Goal: Task Accomplishment & Management: Manage account settings

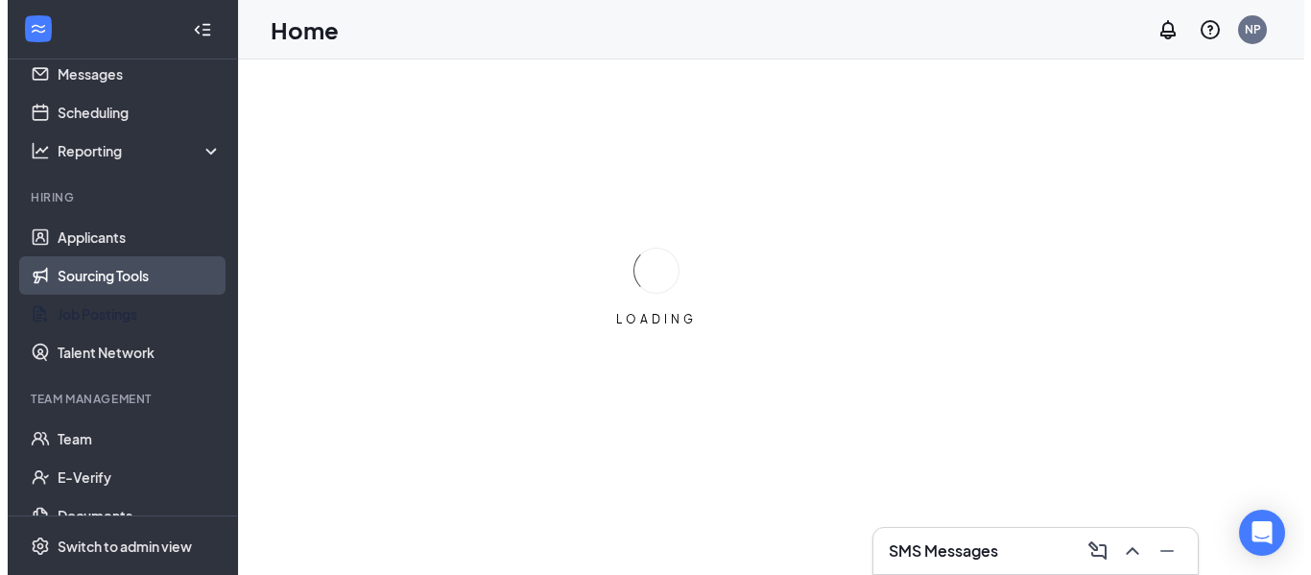
scroll to position [128, 0]
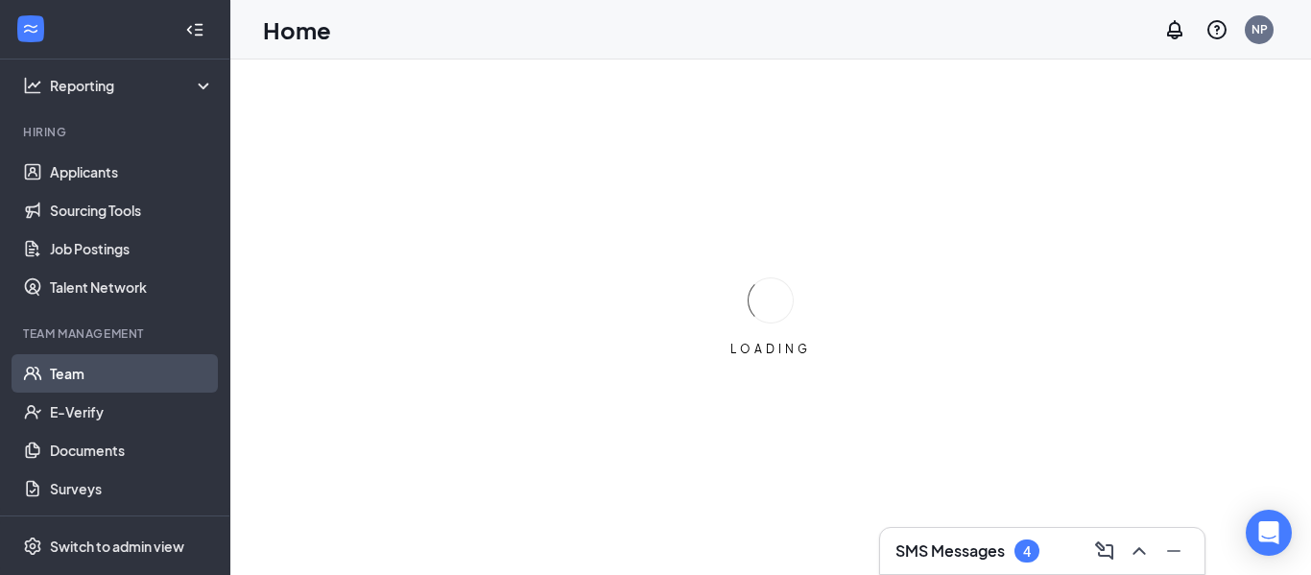
click at [118, 367] on link "Team" at bounding box center [132, 373] width 164 height 38
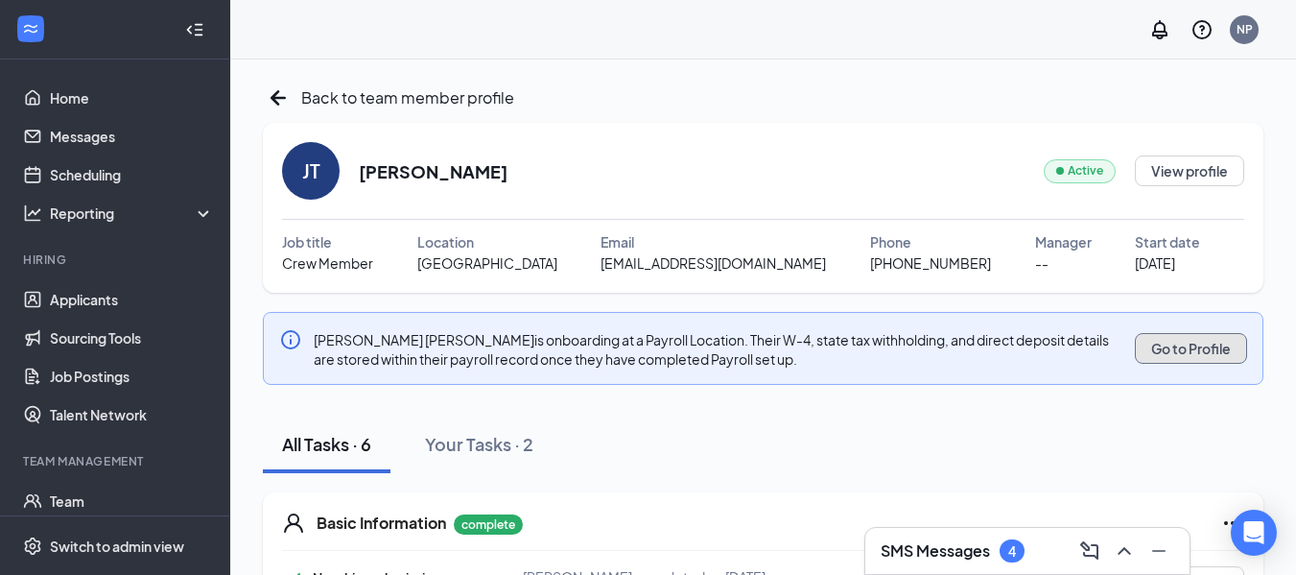
click at [1201, 336] on button "Go to Profile" at bounding box center [1191, 348] width 112 height 31
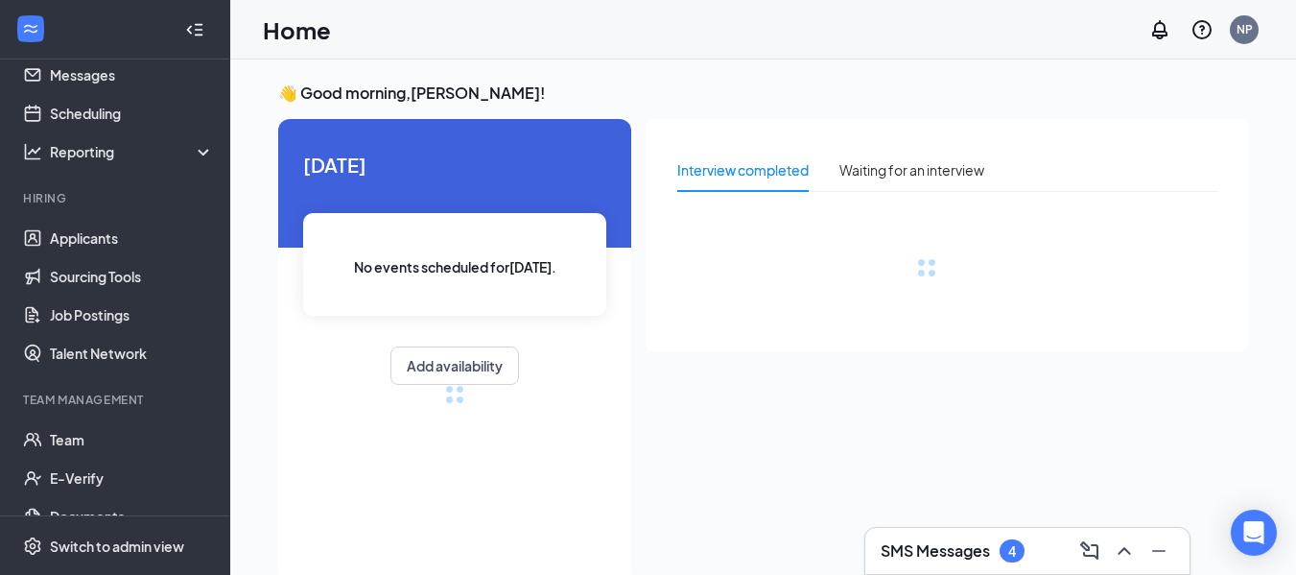
scroll to position [128, 0]
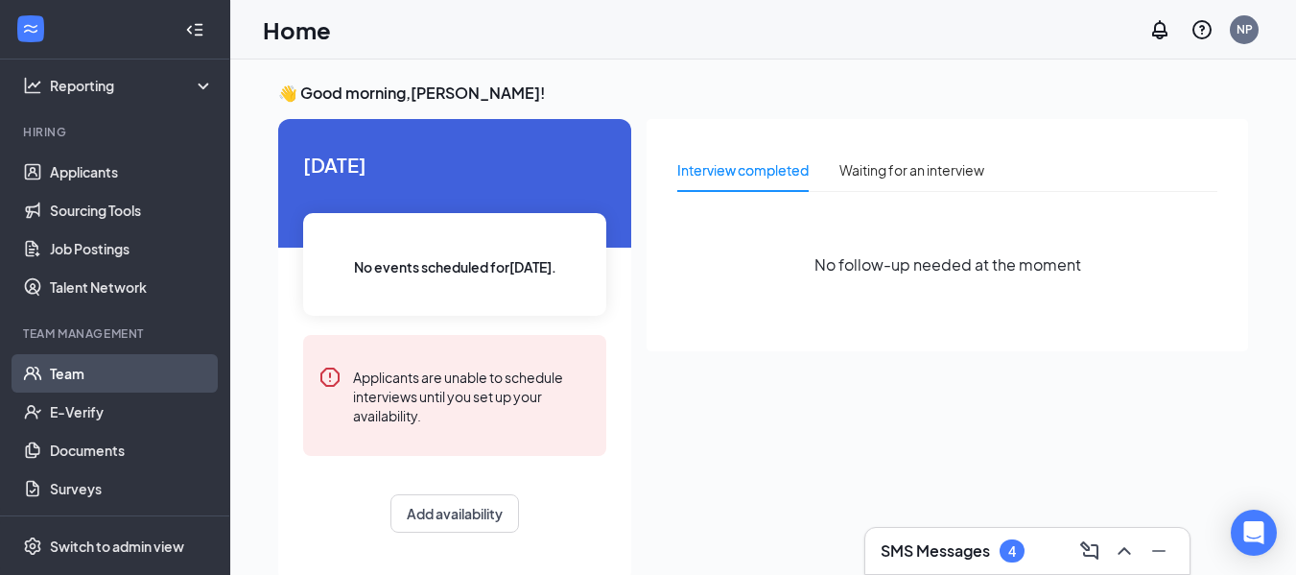
click at [50, 365] on link "Team" at bounding box center [132, 373] width 164 height 38
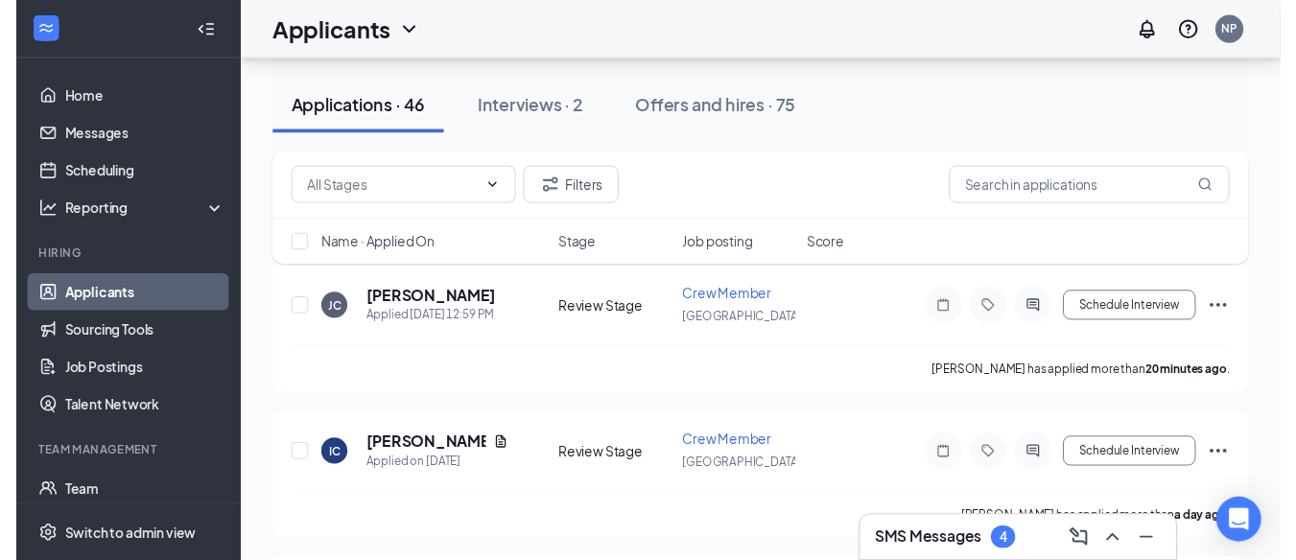
scroll to position [288, 0]
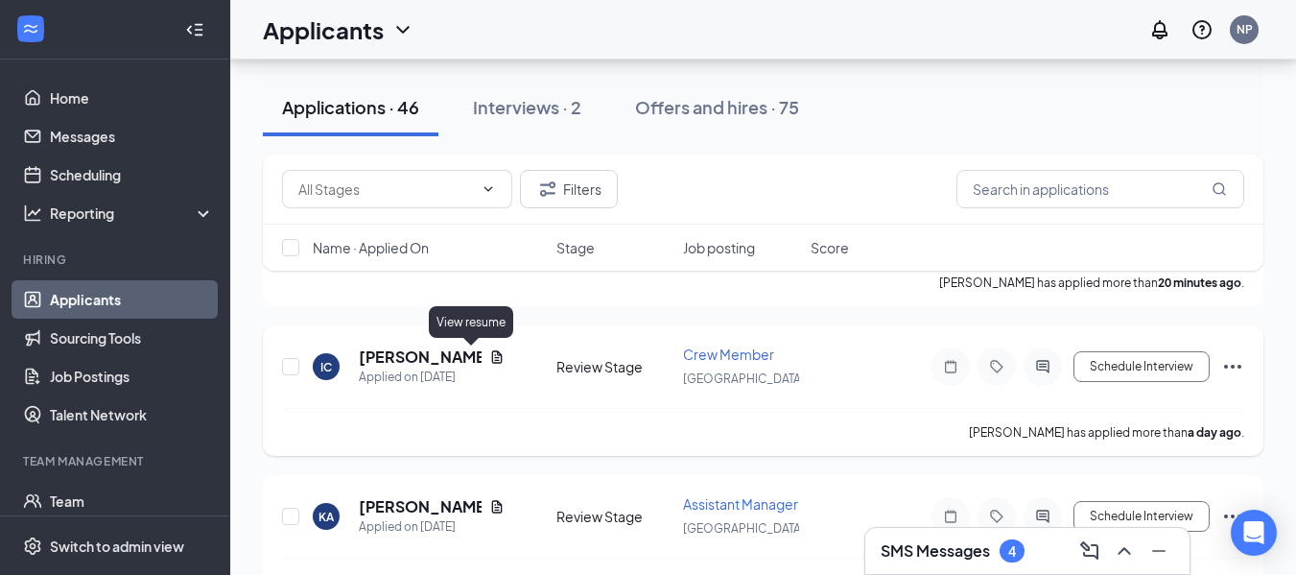
click at [489, 358] on icon "Document" at bounding box center [496, 356] width 15 height 15
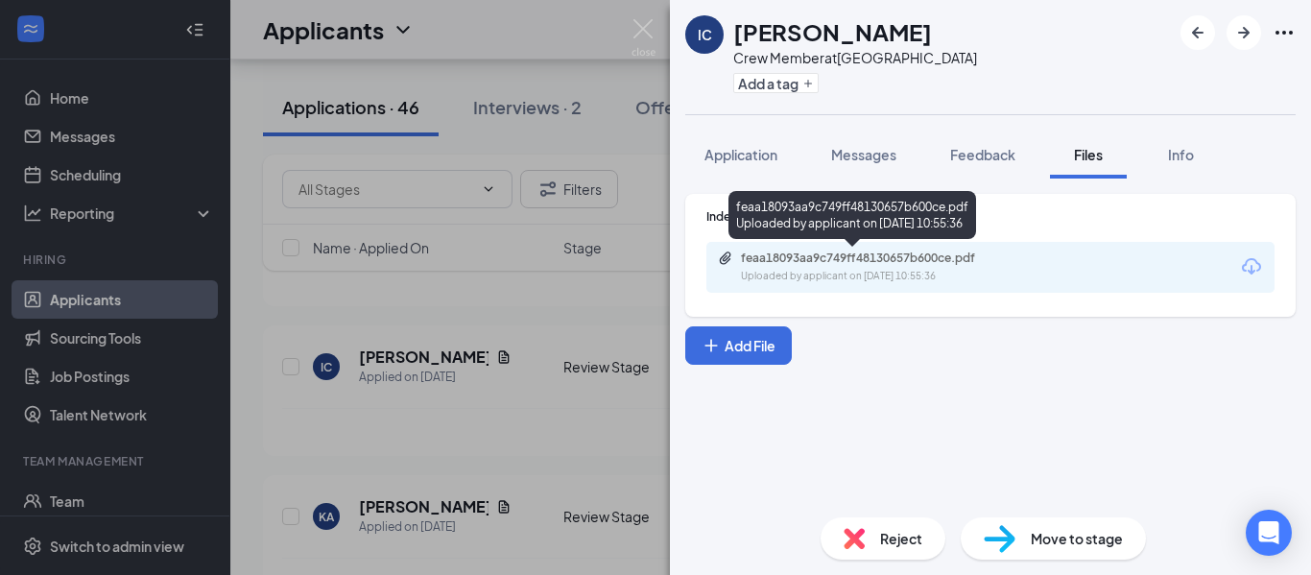
drag, startPoint x: 852, startPoint y: 287, endPoint x: 950, endPoint y: 261, distance: 101.2
click at [950, 261] on div "feaa18093aa9c749ff48130657b600ce.pdf" at bounding box center [875, 257] width 269 height 15
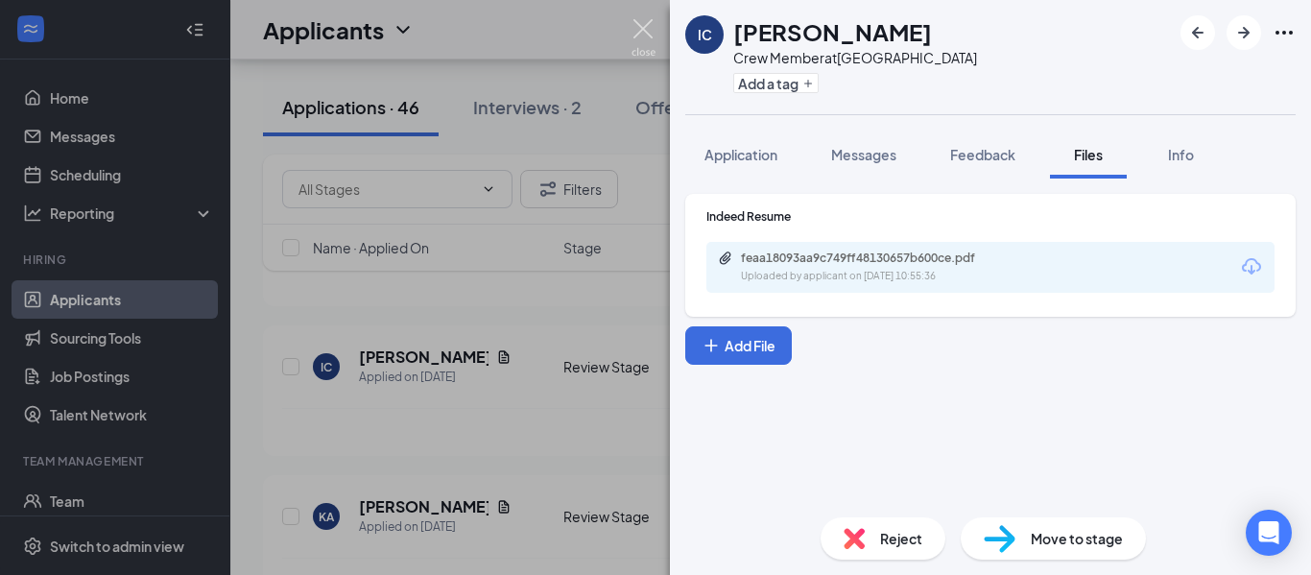
click at [641, 29] on img at bounding box center [643, 37] width 24 height 37
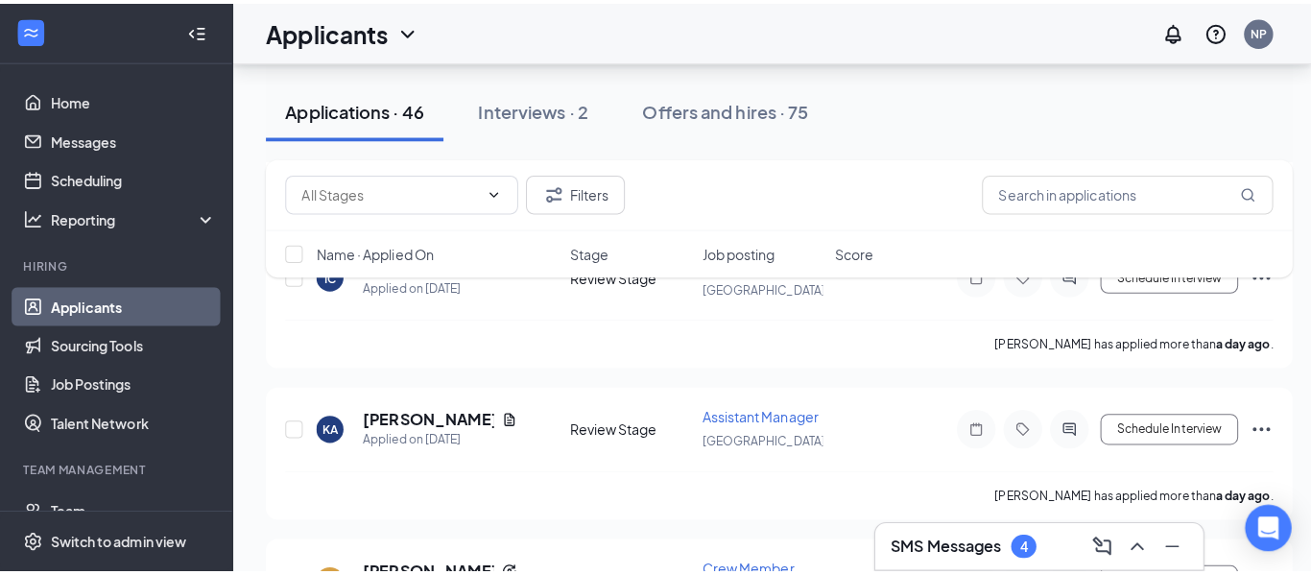
scroll to position [288, 0]
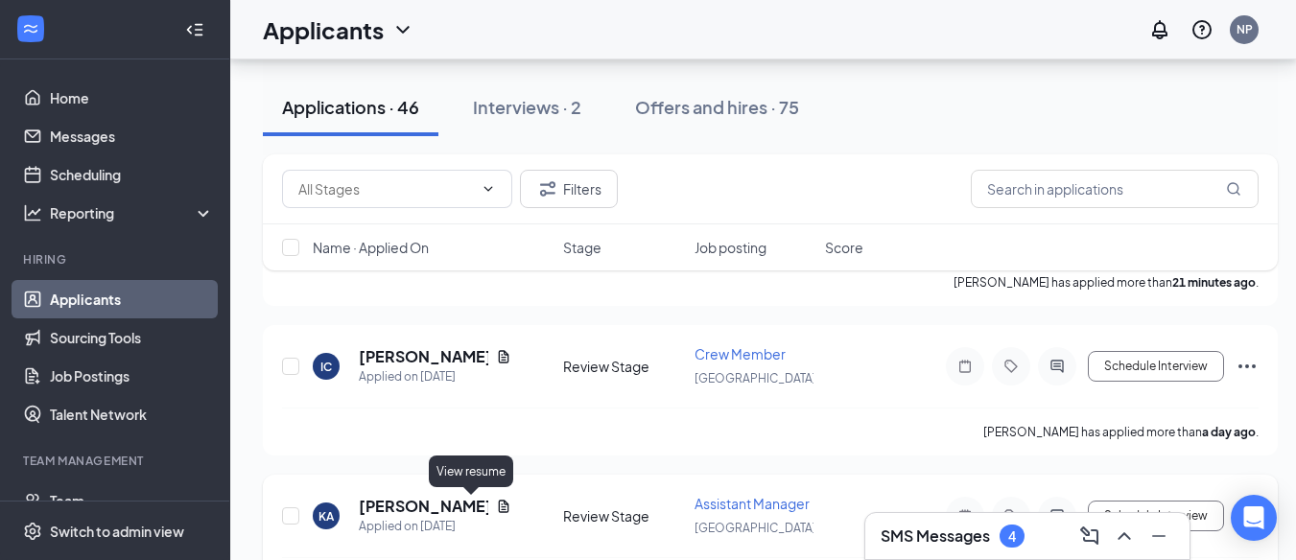
click at [496, 504] on icon "Document" at bounding box center [503, 506] width 15 height 15
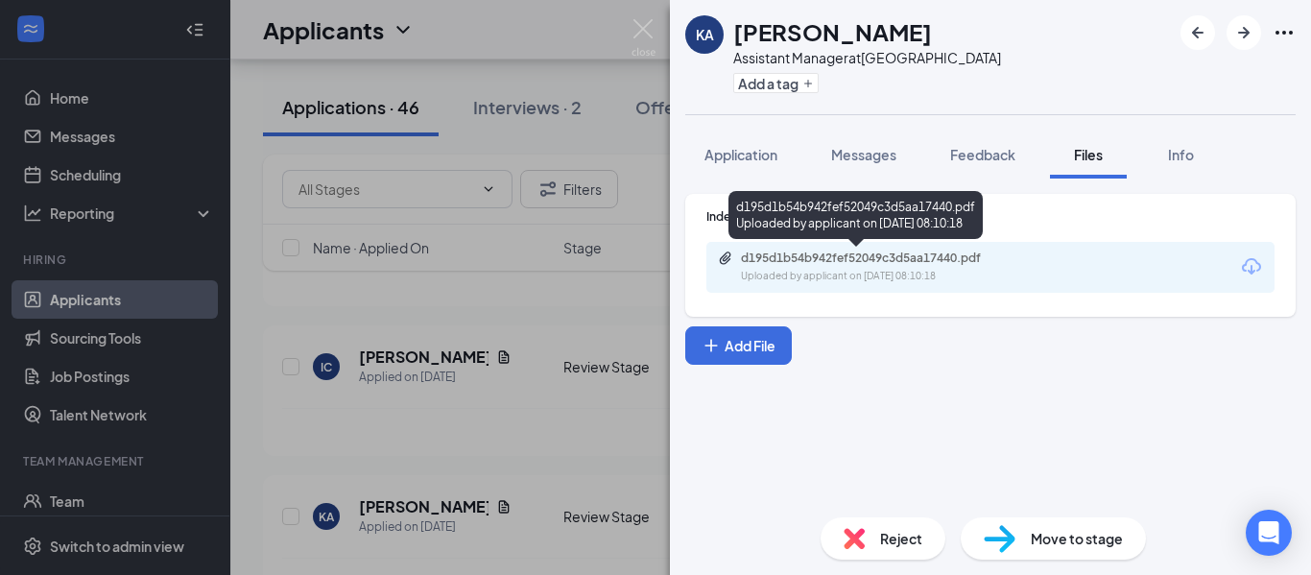
click at [877, 268] on div "d195d1b54b942fef52049c3d5aa17440.pdf Uploaded by applicant on Sep 15, 2025 at 0…" at bounding box center [873, 267] width 311 height 34
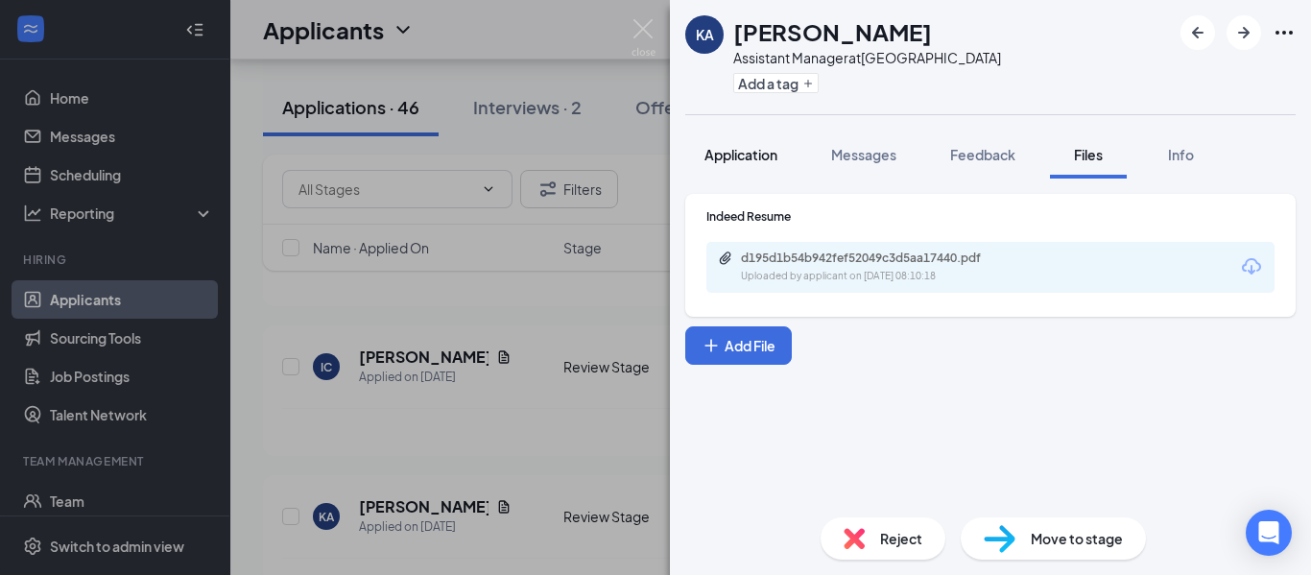
click at [736, 153] on span "Application" at bounding box center [740, 154] width 73 height 17
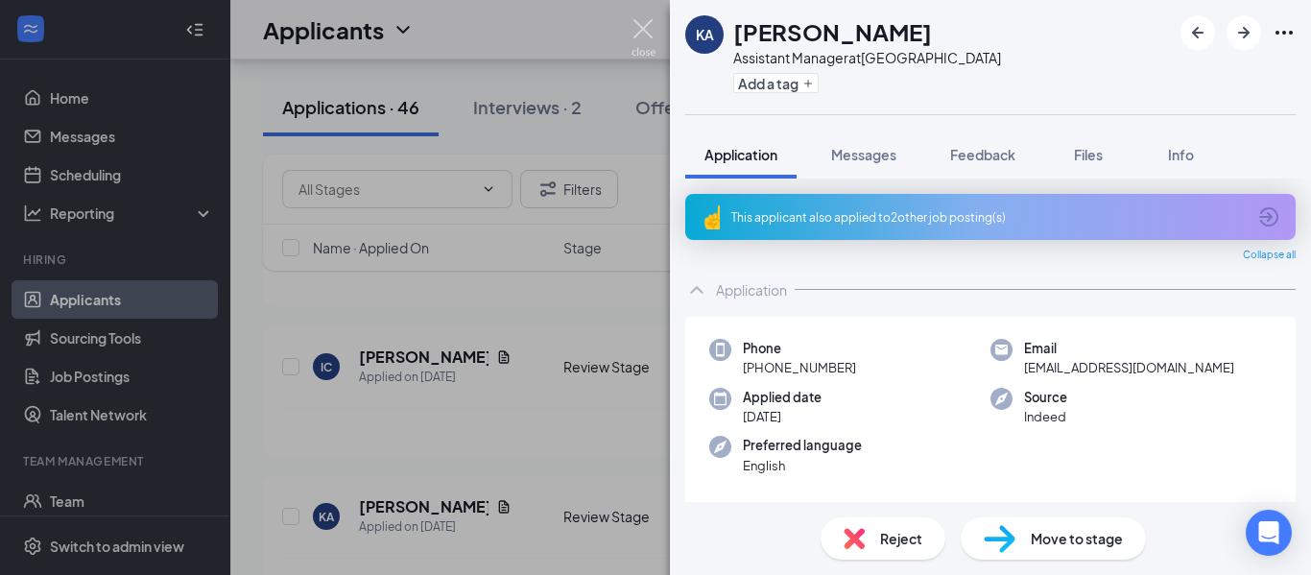
click at [637, 32] on img at bounding box center [643, 37] width 24 height 37
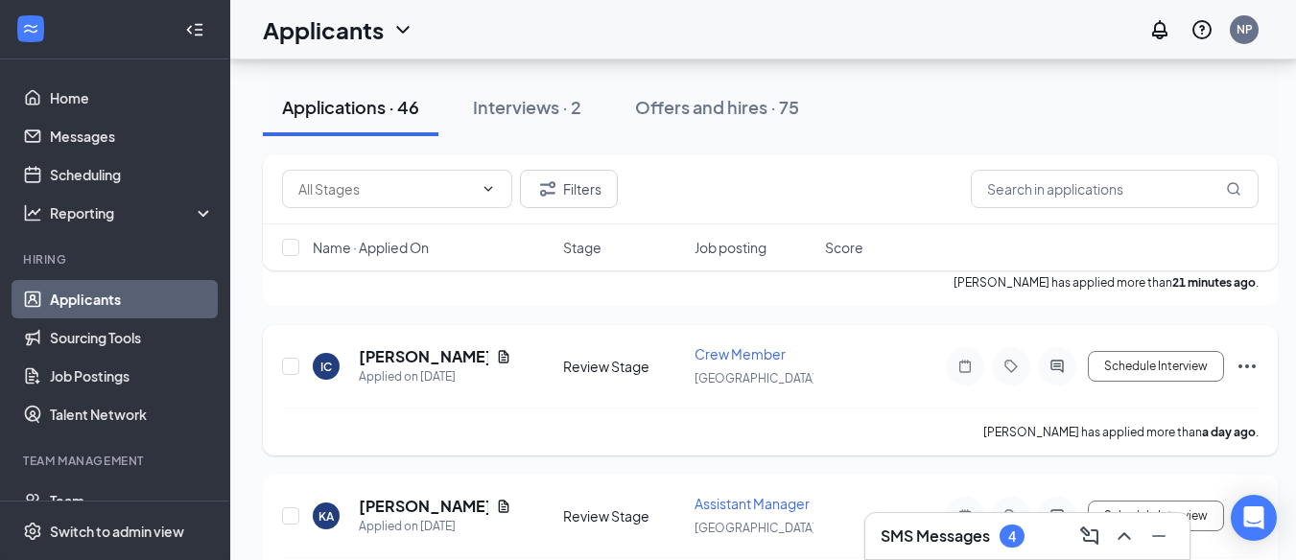
click at [540, 379] on div "IC Izabella craig Applied on Sep 15" at bounding box center [432, 366] width 239 height 40
click at [496, 353] on icon "Document" at bounding box center [503, 356] width 15 height 15
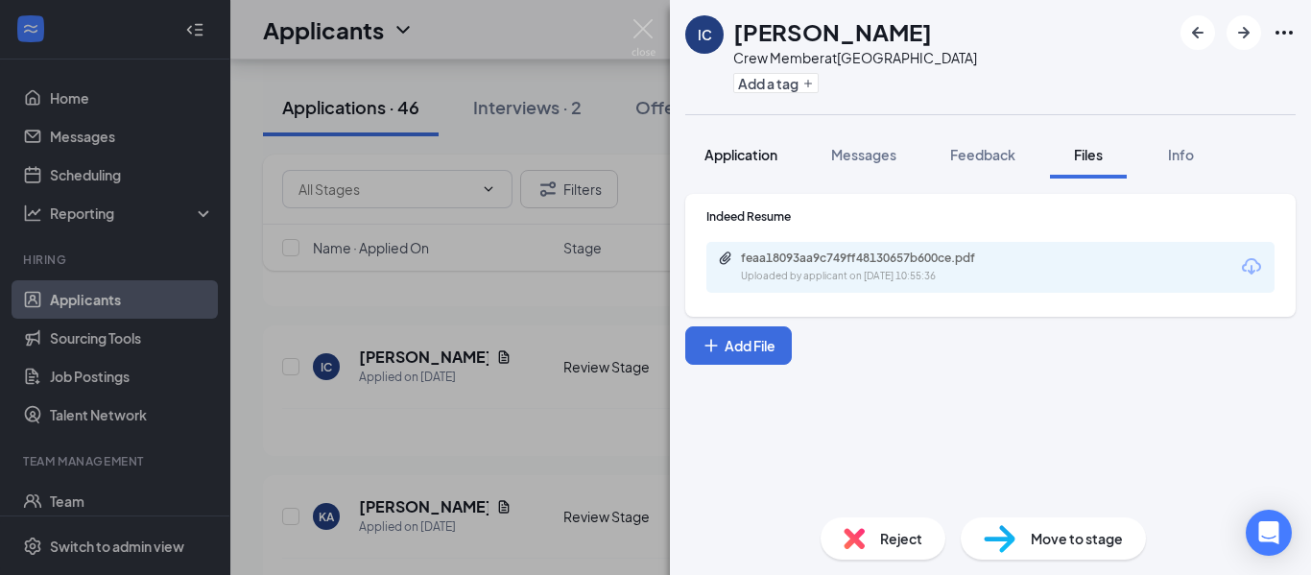
click at [782, 143] on button "Application" at bounding box center [740, 154] width 111 height 48
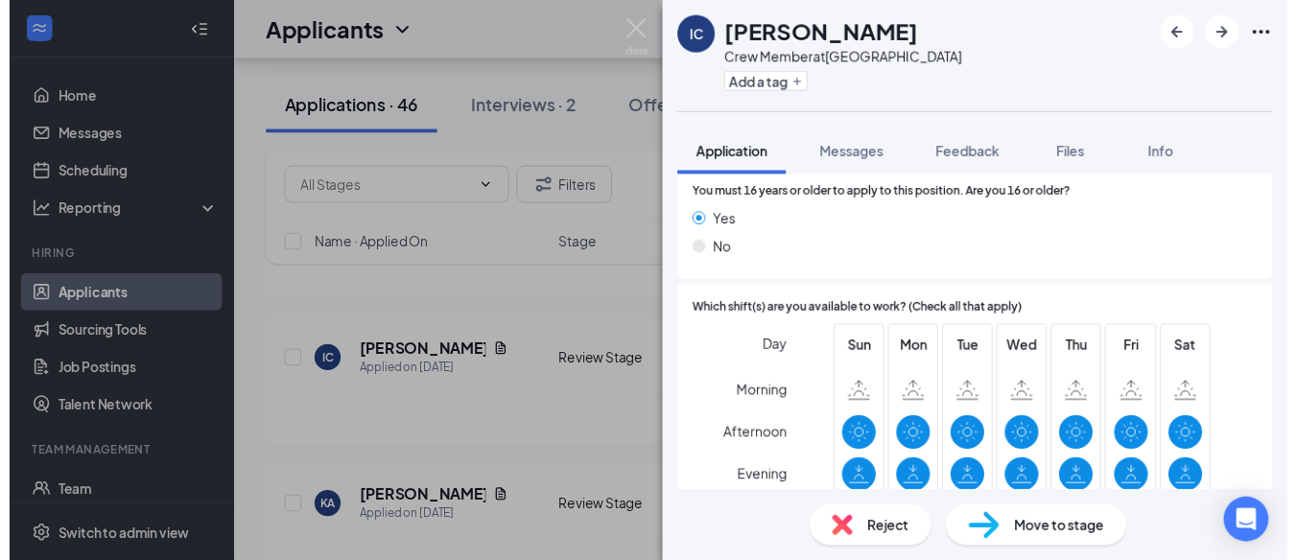
scroll to position [1328, 0]
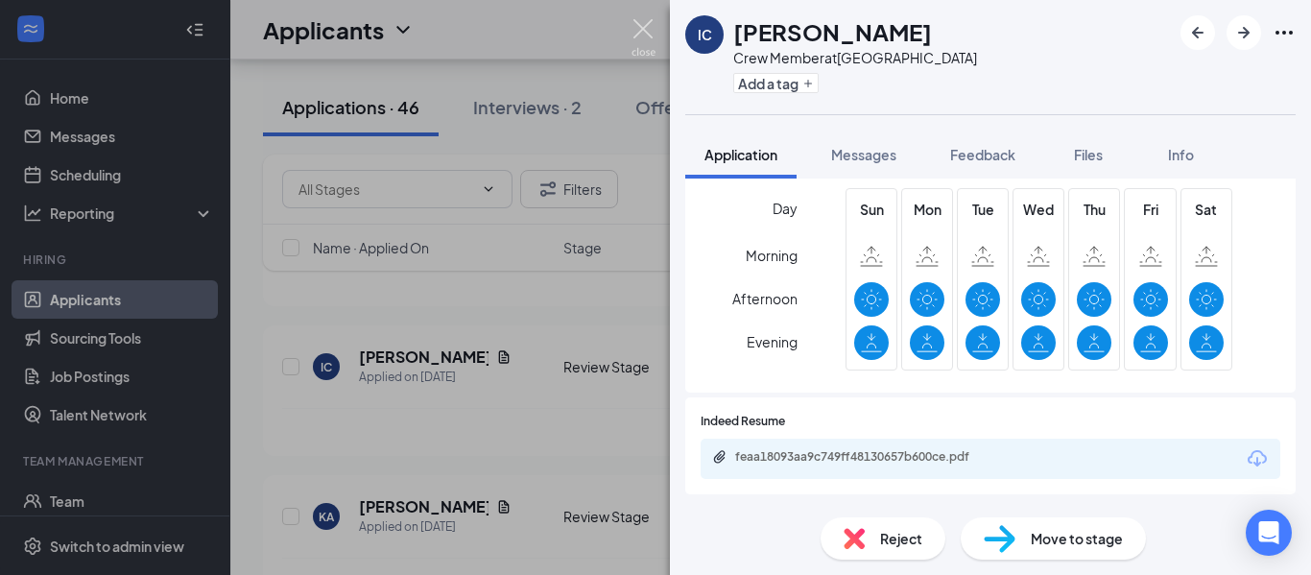
click at [645, 31] on img at bounding box center [643, 37] width 24 height 37
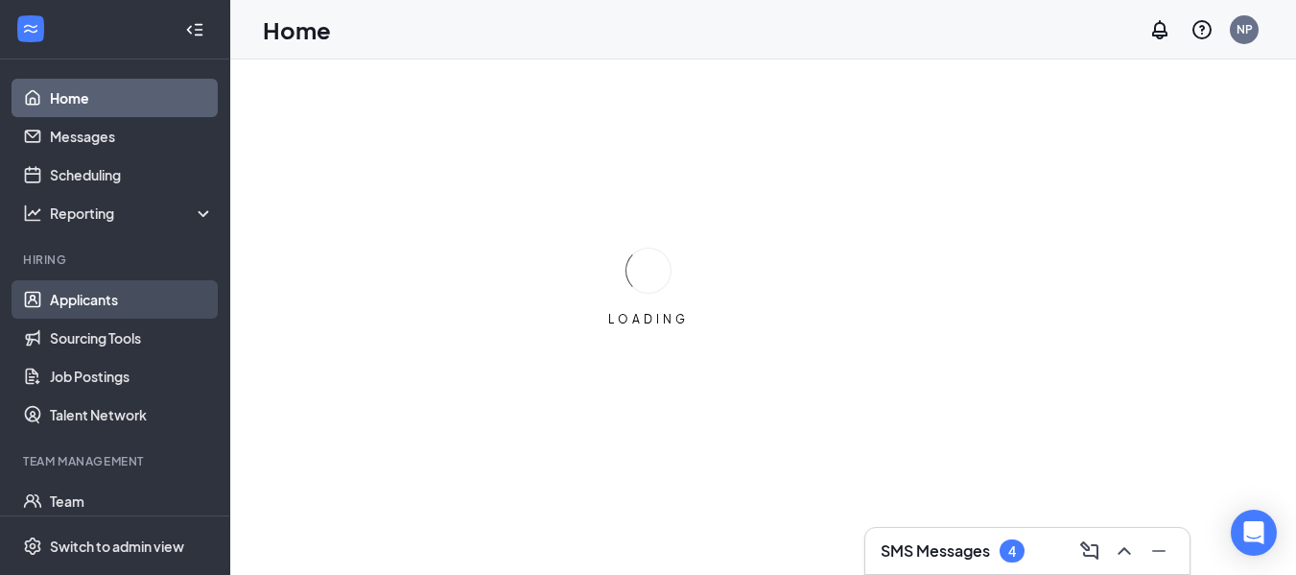
click at [70, 296] on link "Applicants" at bounding box center [132, 299] width 164 height 38
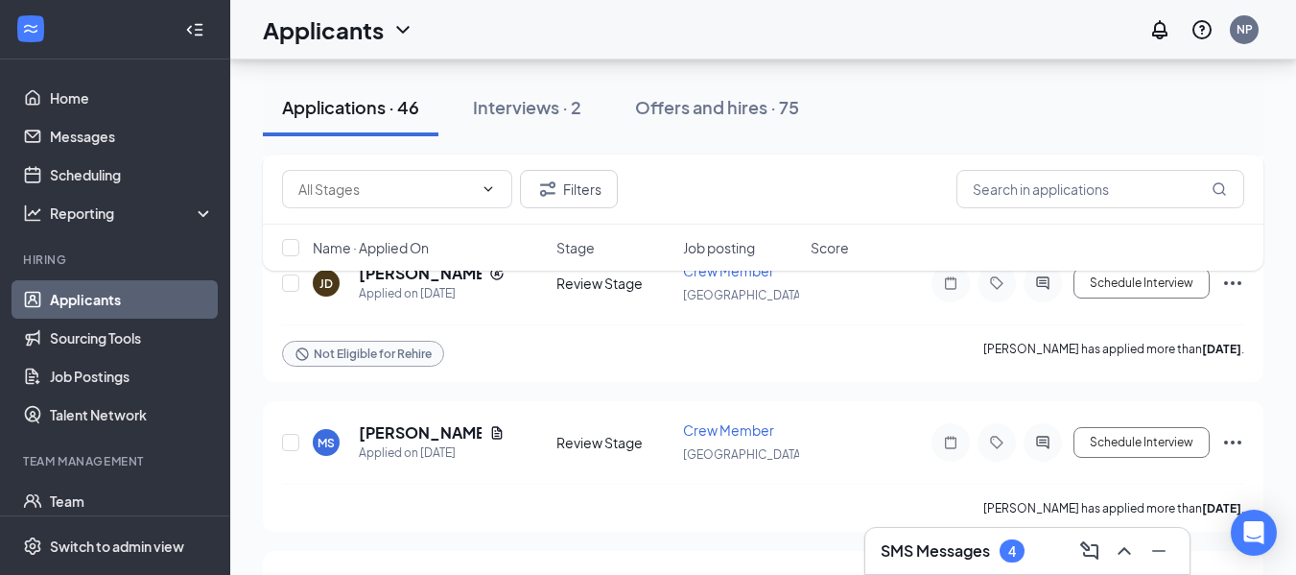
scroll to position [1535, 0]
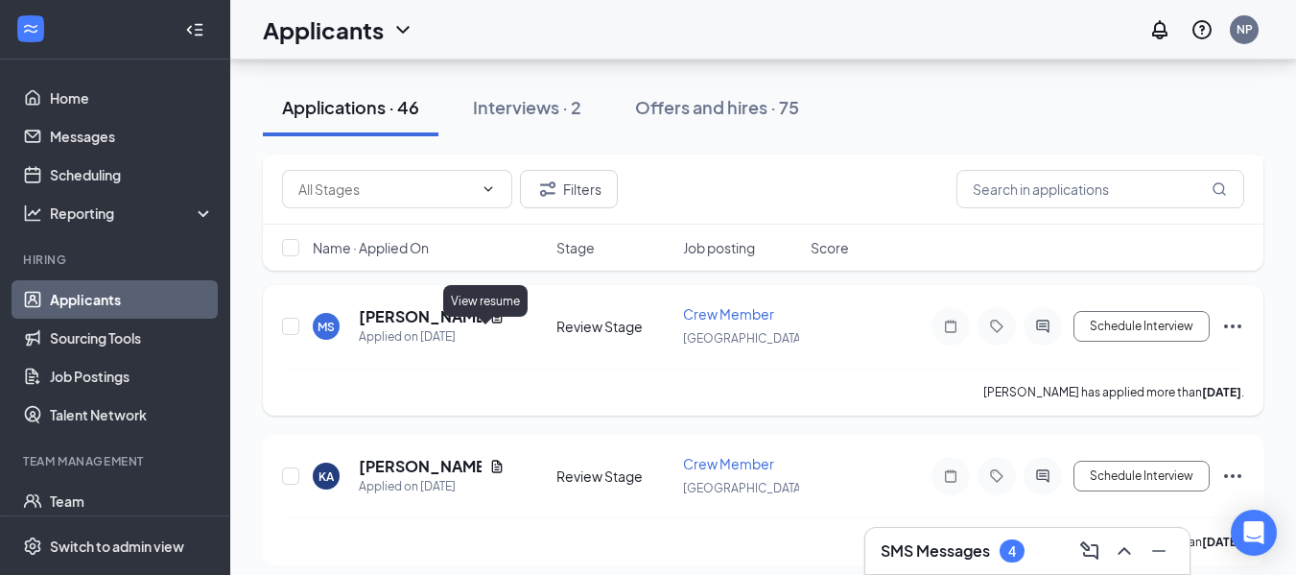
click at [489, 324] on icon "Document" at bounding box center [496, 316] width 15 height 15
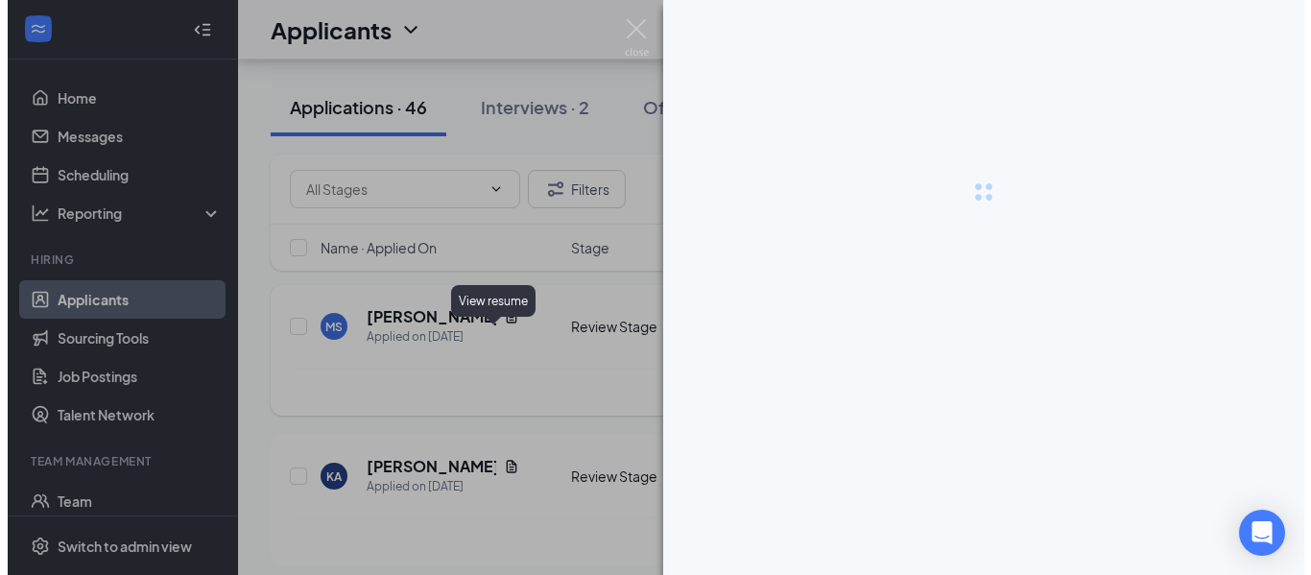
scroll to position [1516, 0]
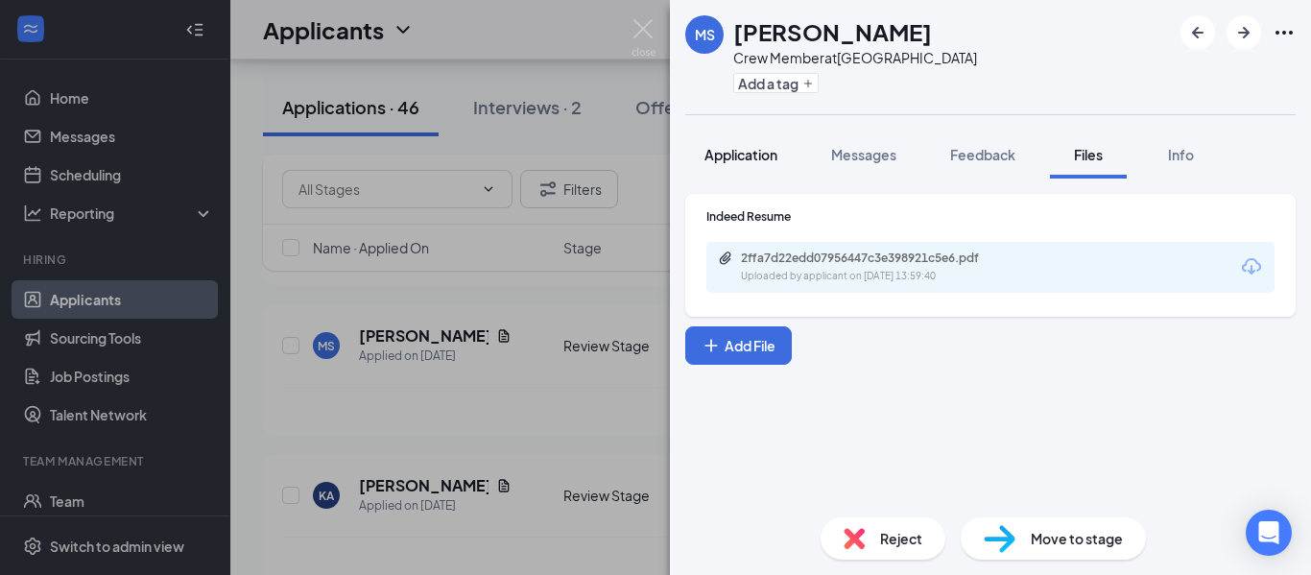
click at [722, 150] on span "Application" at bounding box center [740, 154] width 73 height 17
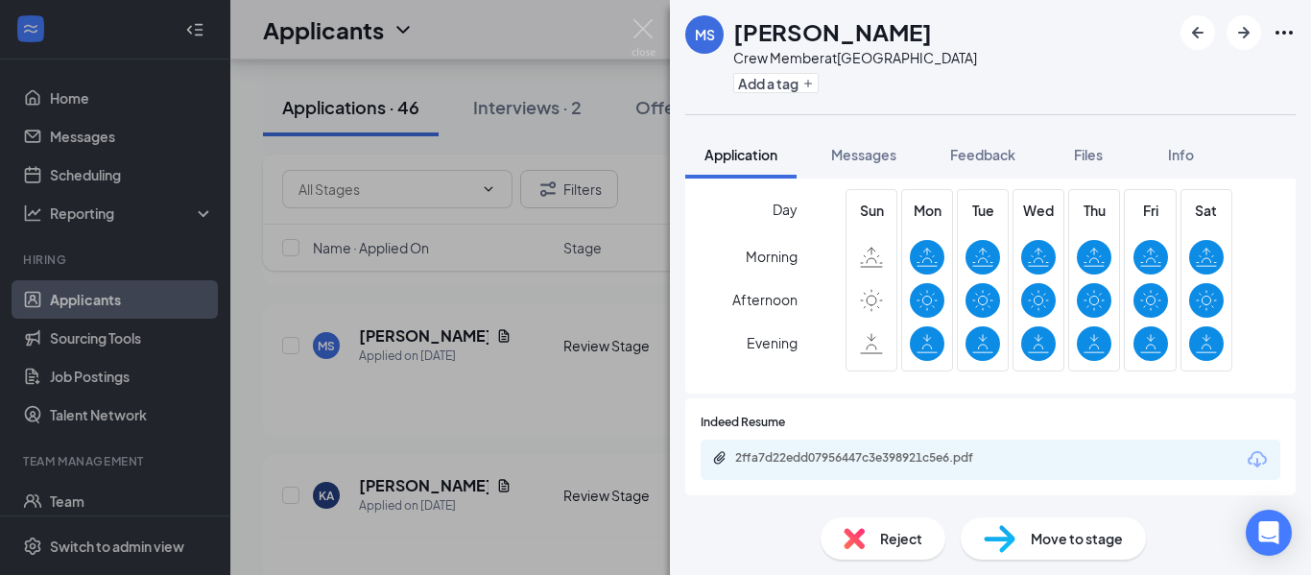
scroll to position [1253, 0]
drag, startPoint x: 1108, startPoint y: 161, endPoint x: 930, endPoint y: 227, distance: 190.3
click at [1107, 160] on div "Files" at bounding box center [1088, 154] width 38 height 19
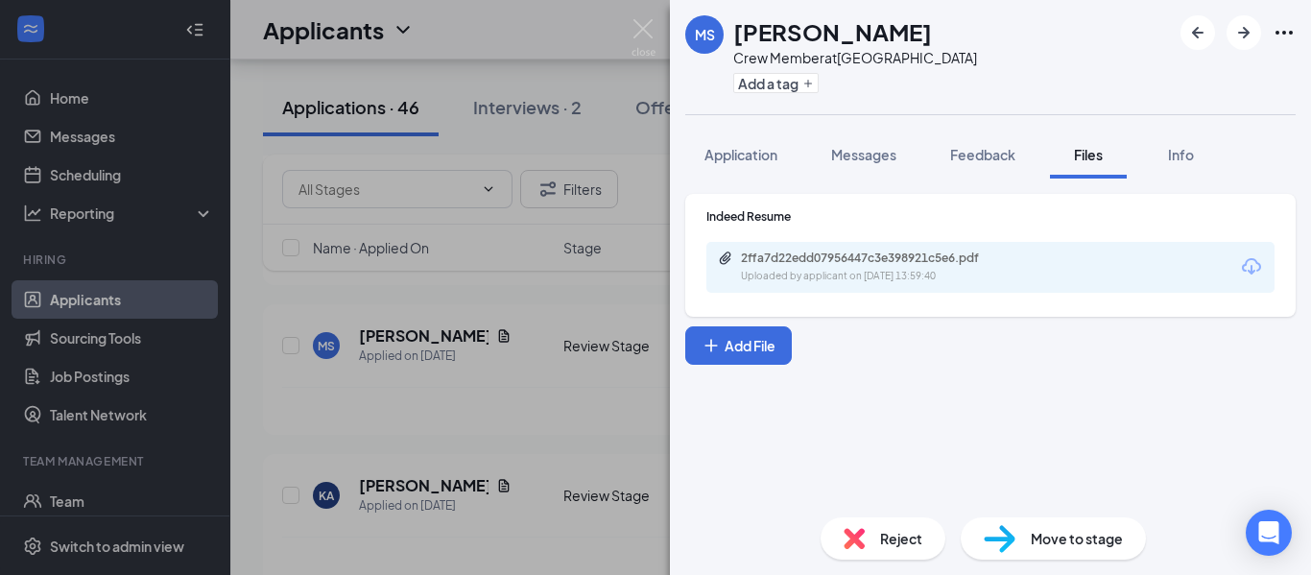
click at [914, 251] on div "2ffa7d22edd07956447c3e398921c5e6.pdf" at bounding box center [875, 257] width 269 height 15
